Goal: Entertainment & Leisure: Consume media (video, audio)

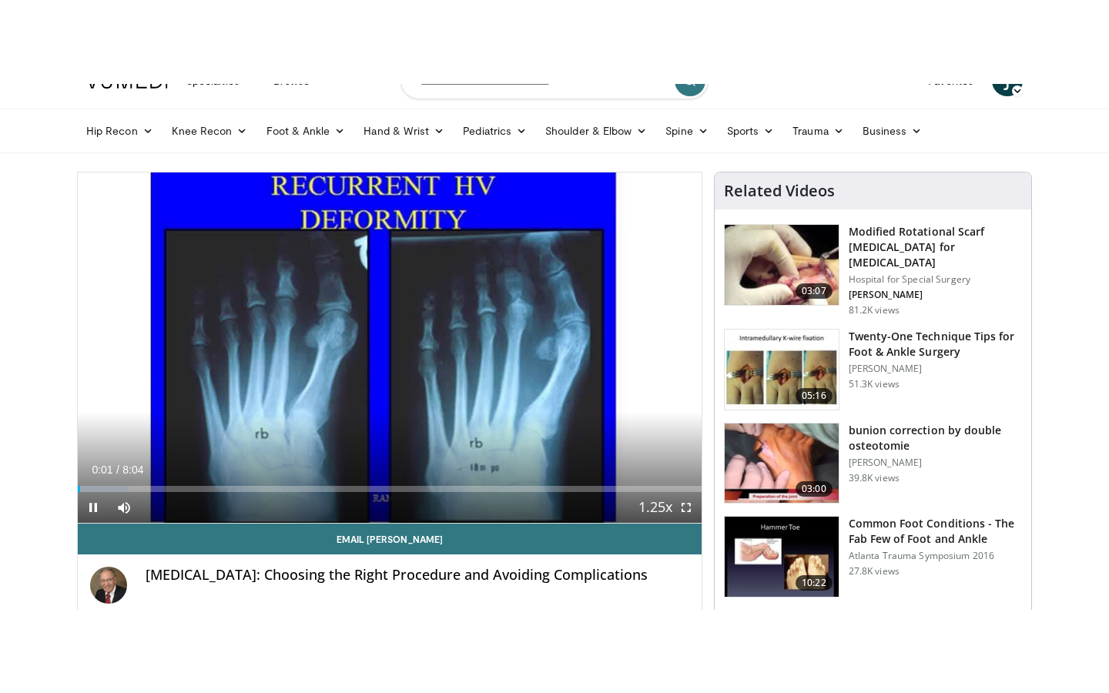
scroll to position [35, 0]
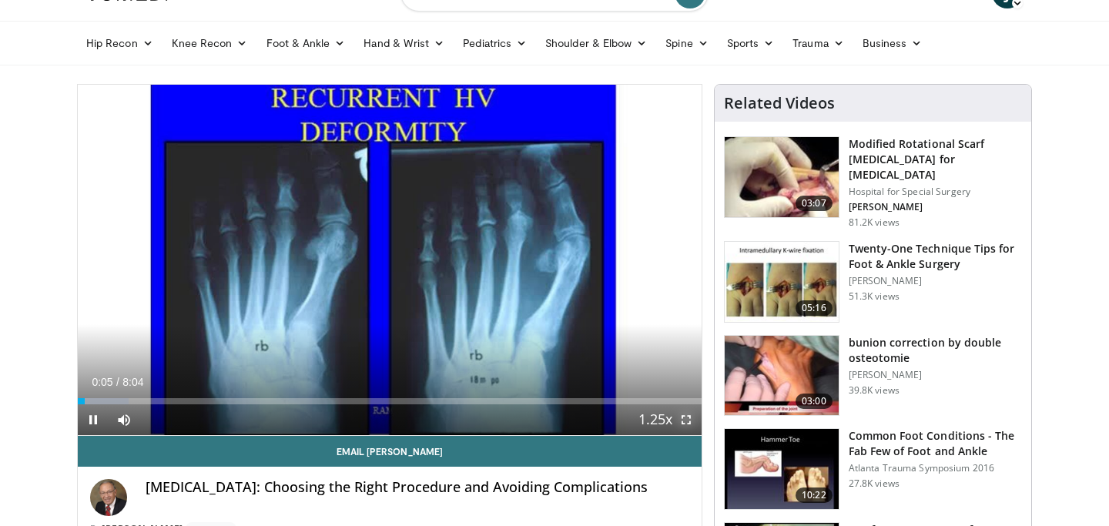
click at [685, 419] on span "Video Player" at bounding box center [686, 419] width 31 height 31
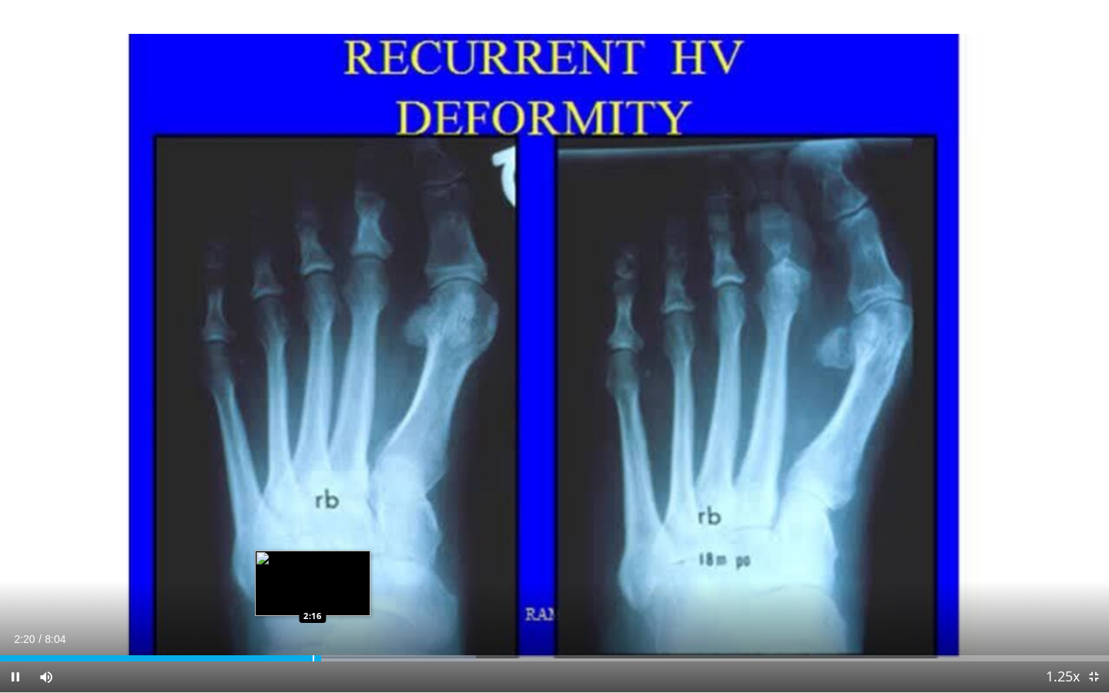
click at [313, 525] on div "Progress Bar" at bounding box center [314, 658] width 2 height 6
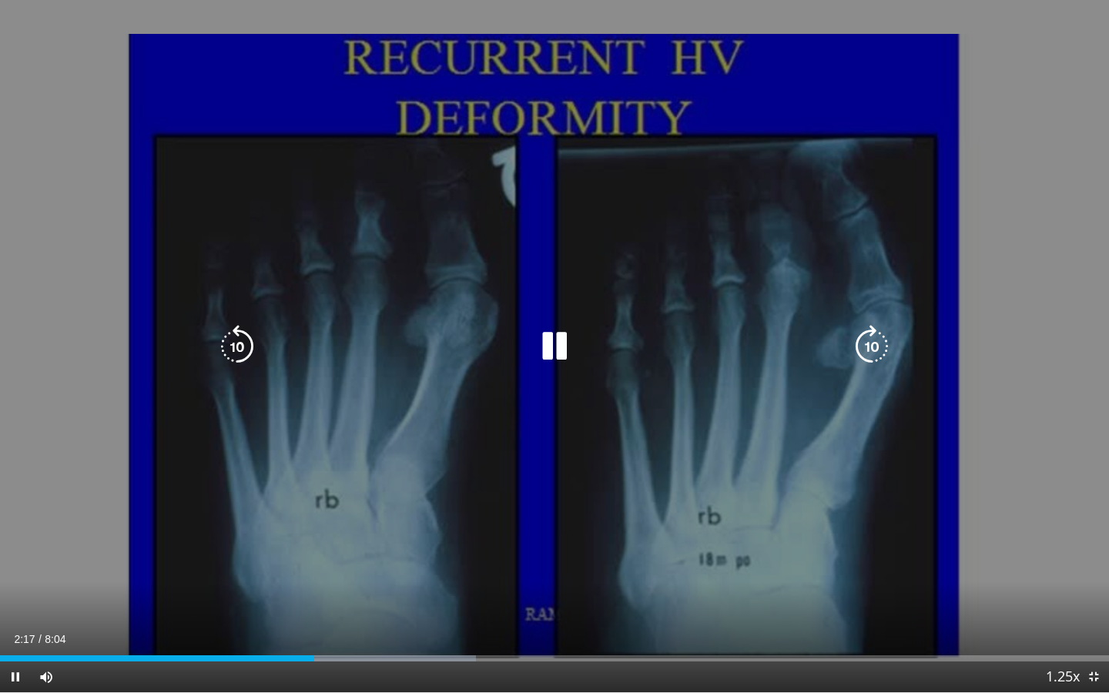
click at [213, 525] on div "10 seconds Tap to unmute" at bounding box center [554, 346] width 1109 height 692
click at [543, 345] on icon "Video Player" at bounding box center [554, 346] width 43 height 43
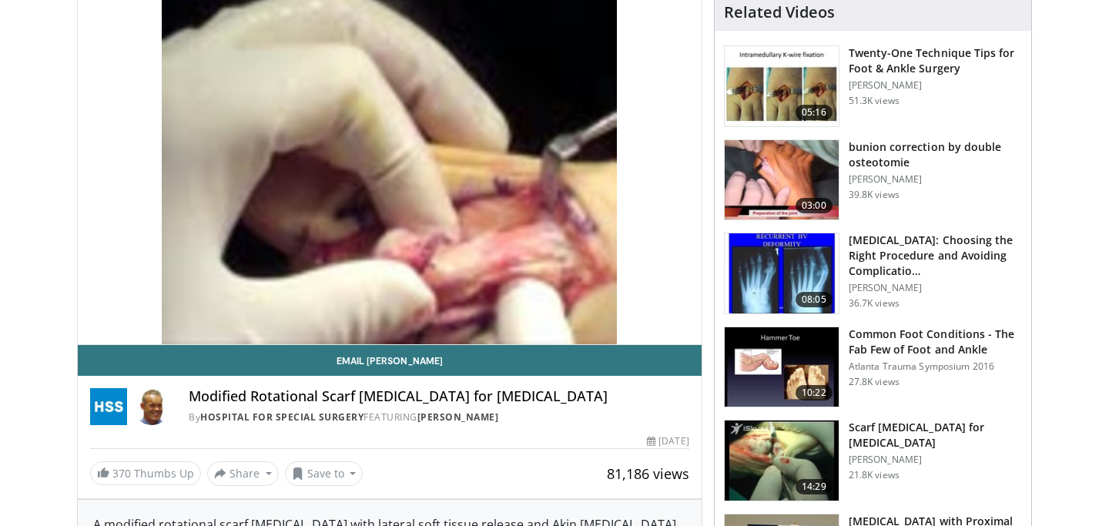
scroll to position [93, 0]
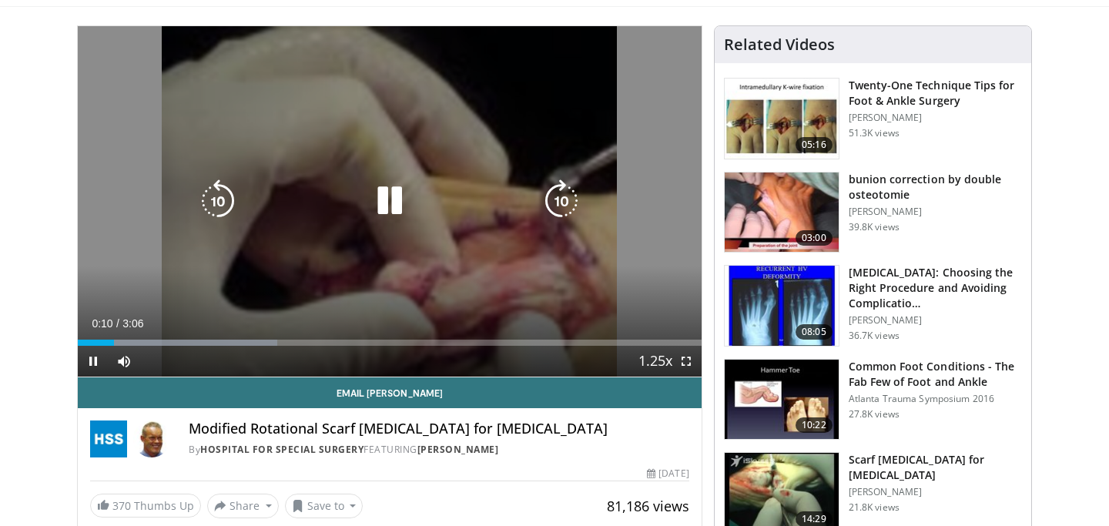
click at [374, 201] on icon "Video Player" at bounding box center [389, 200] width 43 height 43
